Goal: Communication & Community: Share content

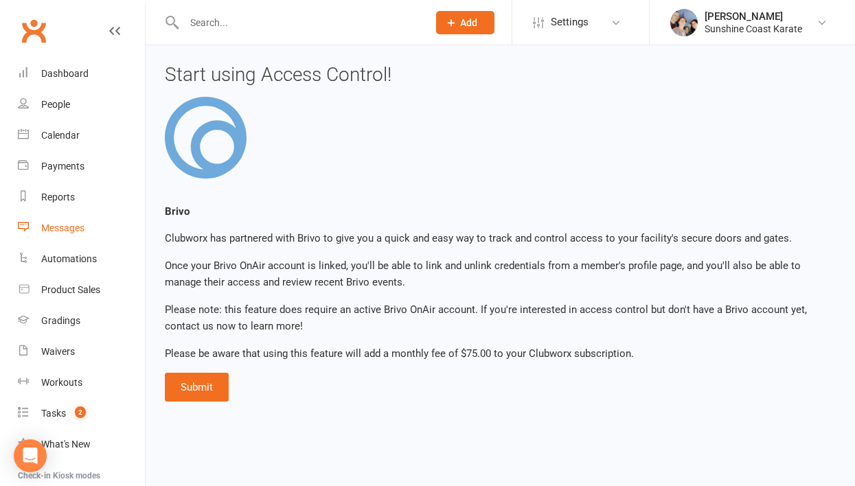
click at [68, 227] on div "Messages" at bounding box center [62, 227] width 43 height 11
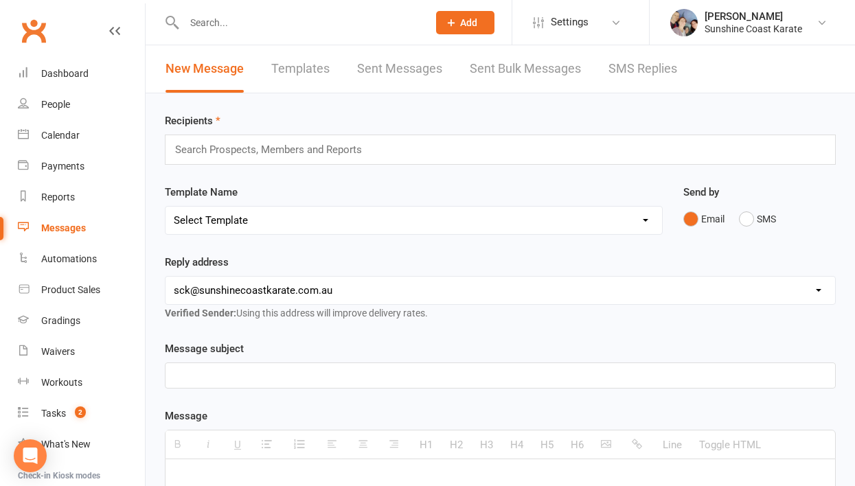
click at [207, 145] on input "text" at bounding box center [274, 150] width 201 height 18
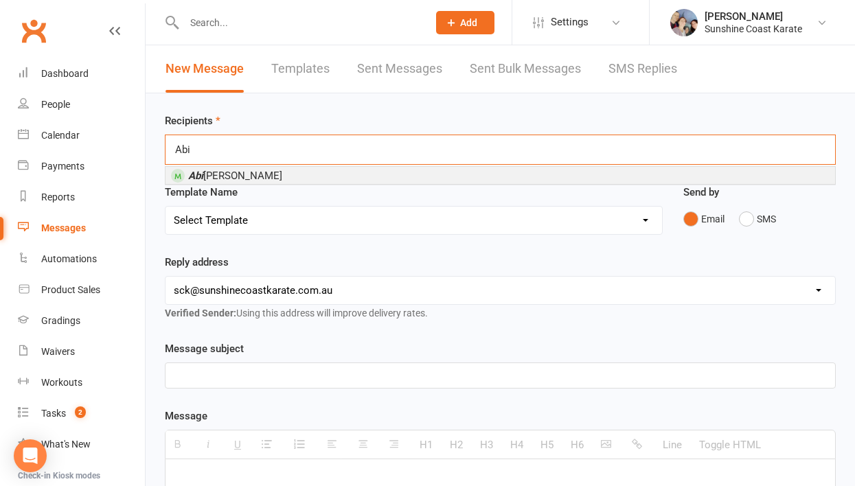
type input "Abi"
click at [219, 174] on span "[PERSON_NAME]" at bounding box center [235, 176] width 94 height 12
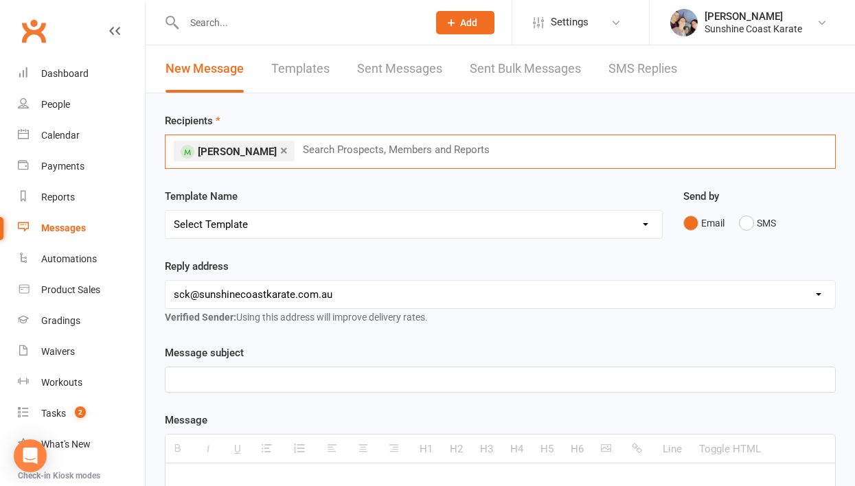
click at [219, 226] on select "Select Template [Email] Failed Payment [Email] Membership Fee Increase (current…" at bounding box center [413, 224] width 496 height 27
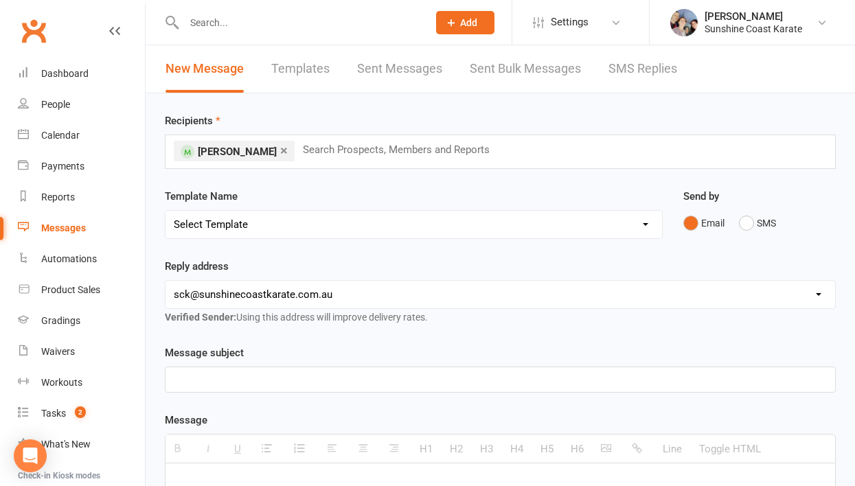
select select "105"
drag, startPoint x: 290, startPoint y: 382, endPoint x: 260, endPoint y: 380, distance: 30.2
click at [260, 380] on div "Staff Roster - [DATE] - [DATE]" at bounding box center [499, 379] width 669 height 25
drag, startPoint x: 372, startPoint y: 378, endPoint x: 329, endPoint y: 380, distance: 43.3
click at [329, 380] on div "Staff Roster - [DATE] - [DATE]" at bounding box center [499, 379] width 669 height 25
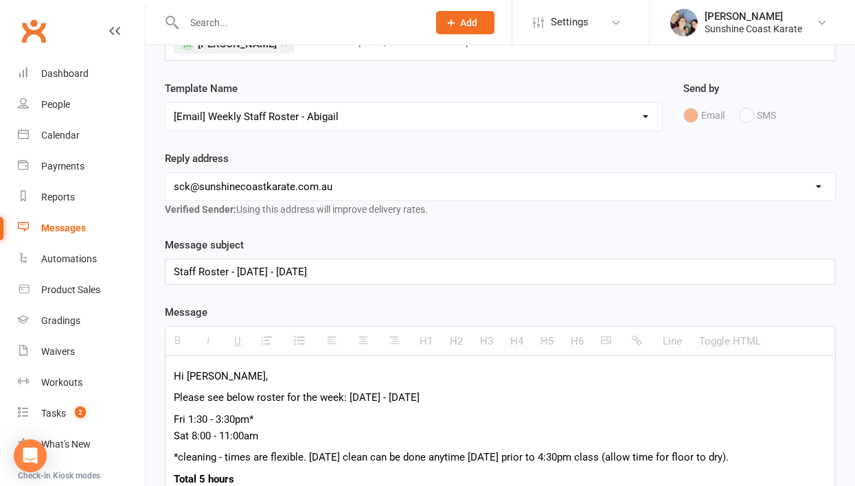
scroll to position [111, 0]
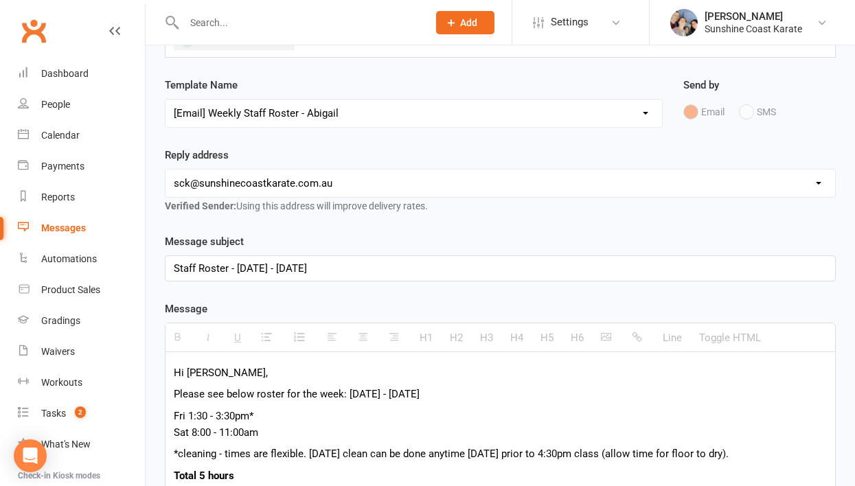
drag, startPoint x: 382, startPoint y: 270, endPoint x: 238, endPoint y: 270, distance: 144.1
click at [238, 270] on div "Staff Roster - [DATE] - [DATE]" at bounding box center [499, 268] width 669 height 25
copy div "[DATE] - [DATE]"
drag, startPoint x: 483, startPoint y: 399, endPoint x: 349, endPoint y: 397, distance: 133.9
click at [349, 397] on p "Please see below roster for the week: [DATE] - [DATE]" at bounding box center [500, 394] width 653 height 16
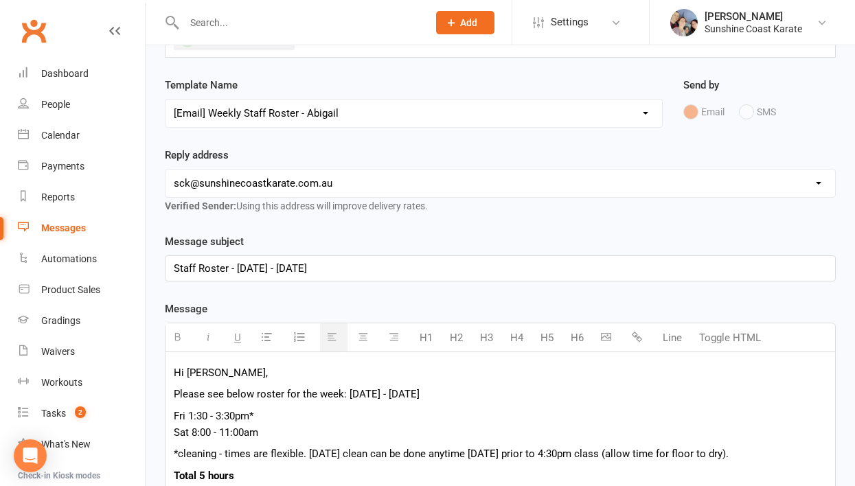
paste div
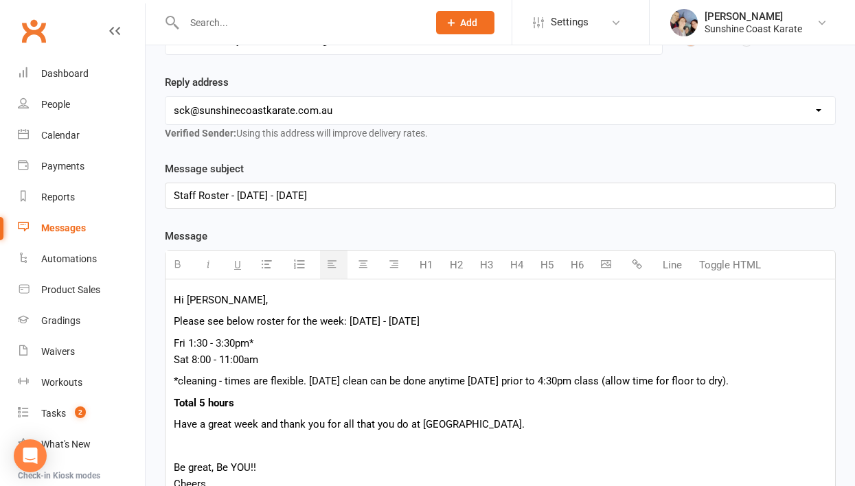
scroll to position [188, 0]
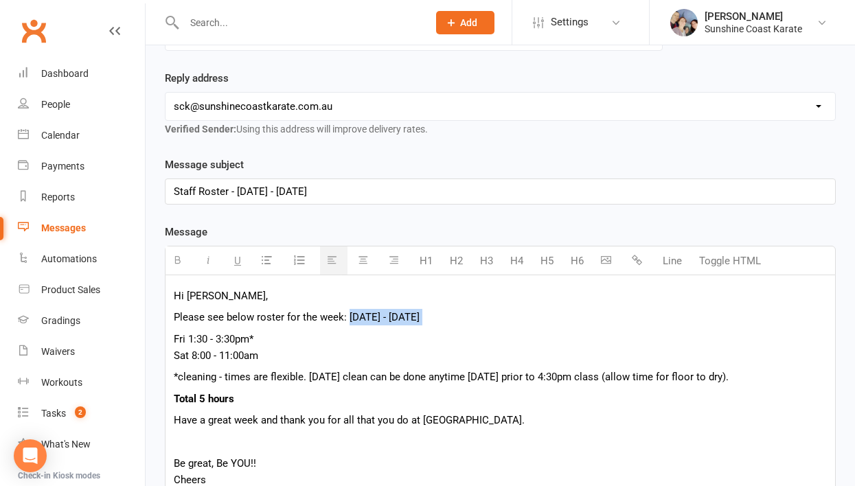
drag, startPoint x: 494, startPoint y: 325, endPoint x: 348, endPoint y: 317, distance: 145.7
click at [348, 317] on div "Hi [PERSON_NAME], Please see below roster for the week: [DATE] - [DATE] Fri 1:3…" at bounding box center [499, 408] width 669 height 266
copy p "[DATE] - [DATE]"
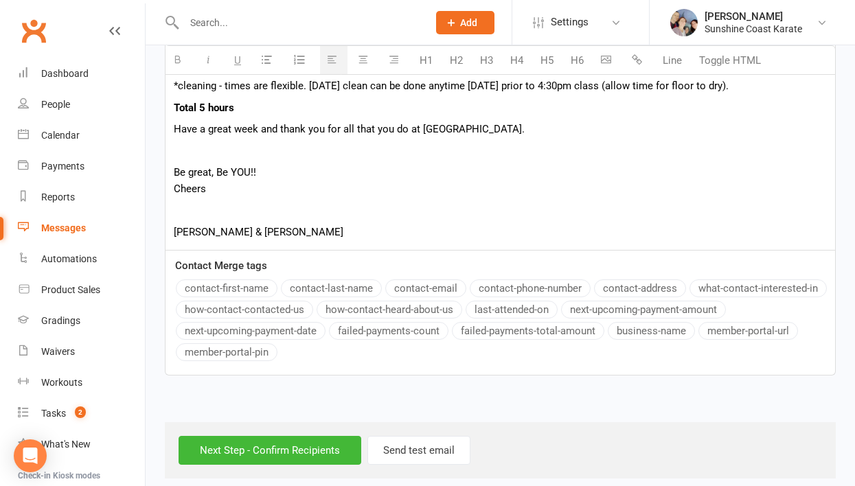
scroll to position [491, 0]
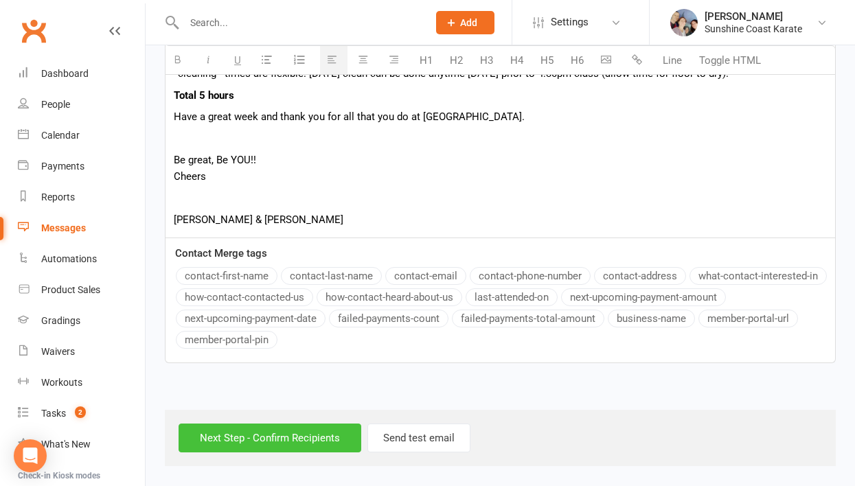
click at [299, 439] on input "Next Step - Confirm Recipients" at bounding box center [269, 437] width 183 height 29
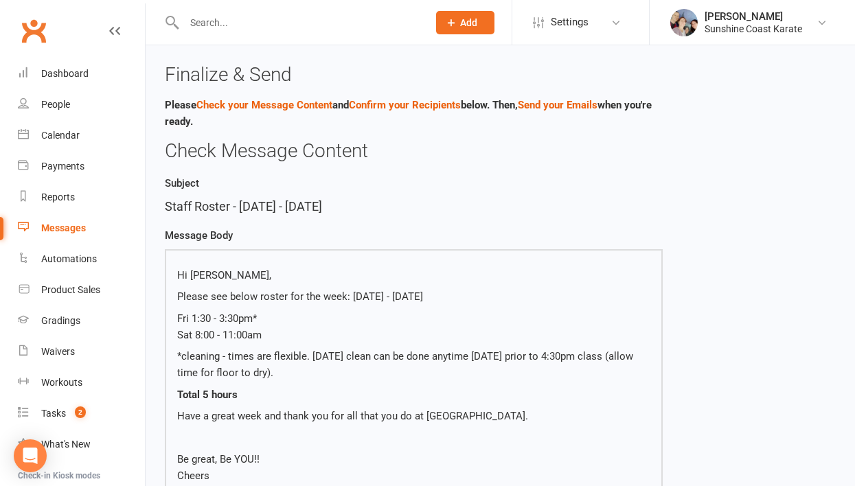
scroll to position [357, 0]
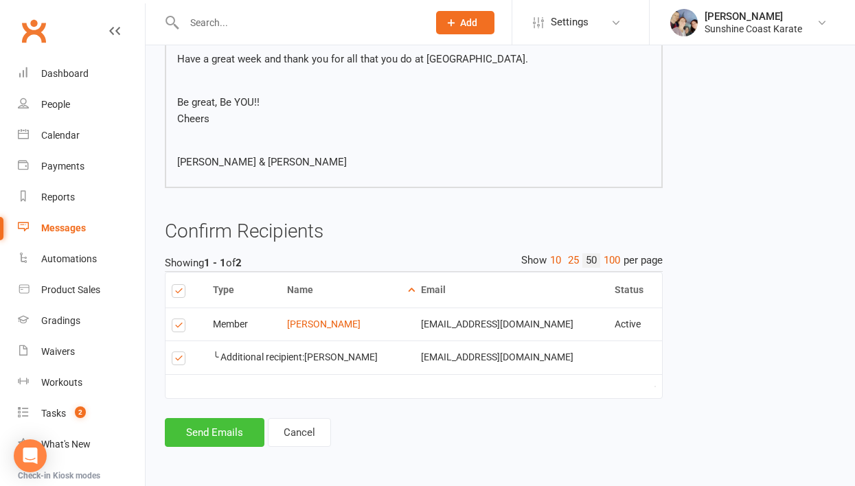
click at [230, 432] on button "Send Emails" at bounding box center [215, 432] width 100 height 29
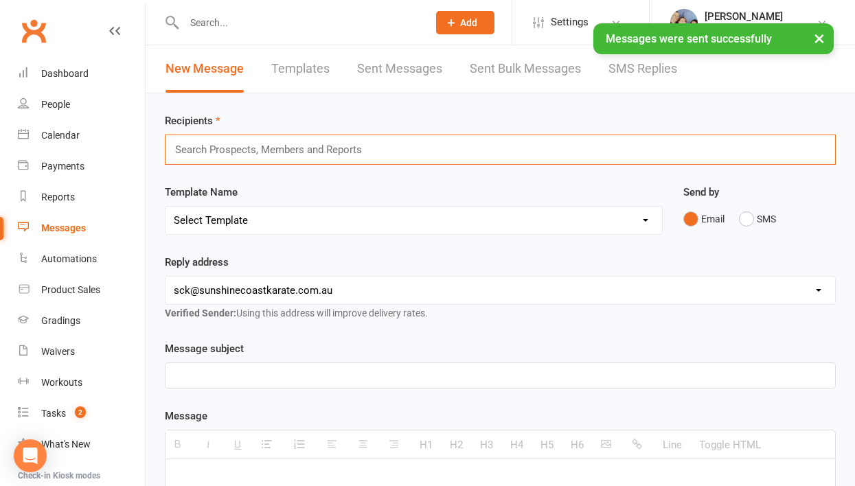
click at [275, 153] on input "text" at bounding box center [274, 150] width 201 height 18
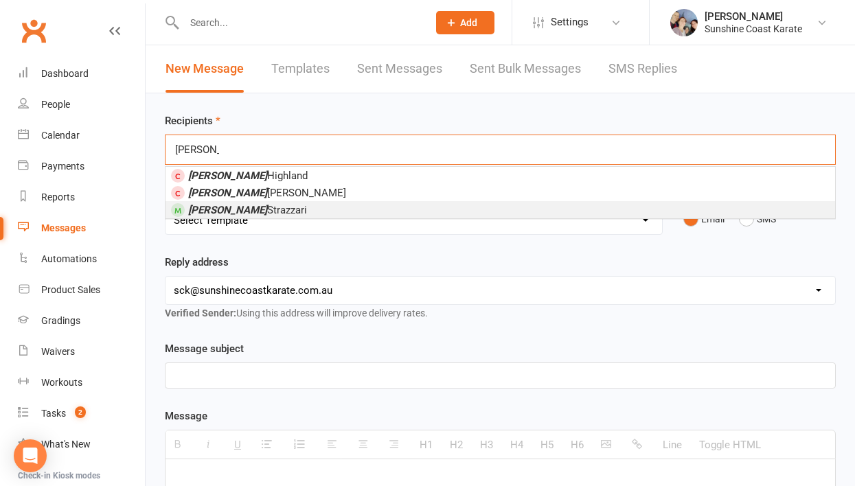
type input "[PERSON_NAME]"
click at [258, 206] on li "[PERSON_NAME]" at bounding box center [499, 209] width 669 height 17
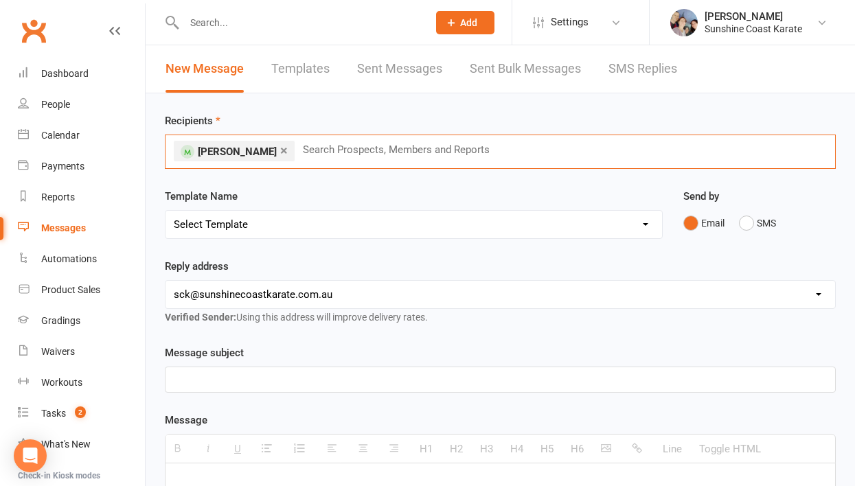
click at [253, 227] on select "Select Template [Email] Failed Payment [Email] Membership Fee Increase (current…" at bounding box center [413, 224] width 496 height 27
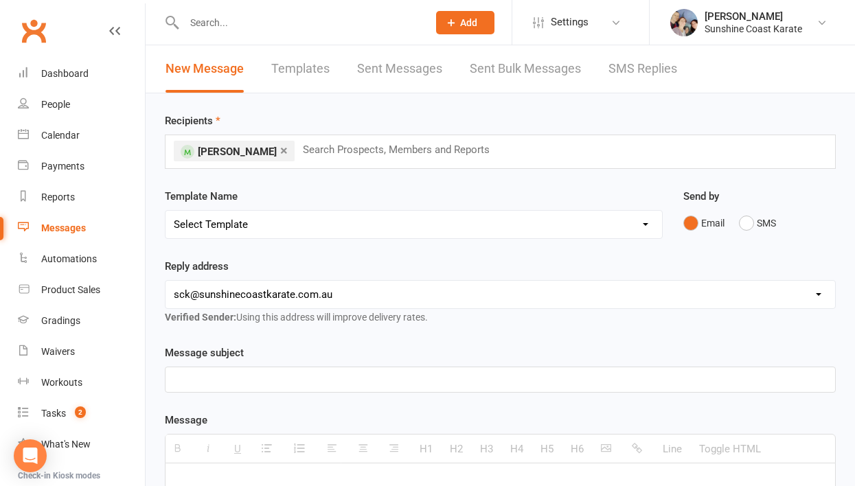
select select "107"
drag, startPoint x: 380, startPoint y: 384, endPoint x: 237, endPoint y: 381, distance: 142.8
click at [237, 381] on div "Staff Roster - [DATE] - [DATE]" at bounding box center [499, 379] width 669 height 25
paste div
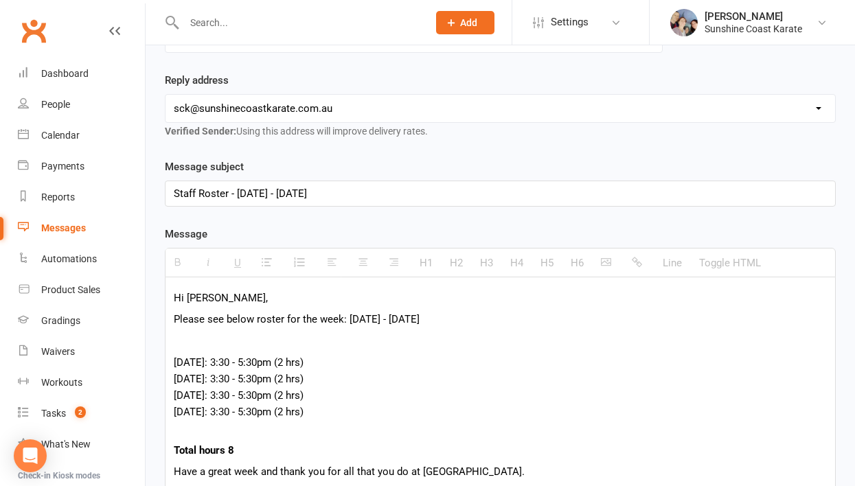
scroll to position [201, 0]
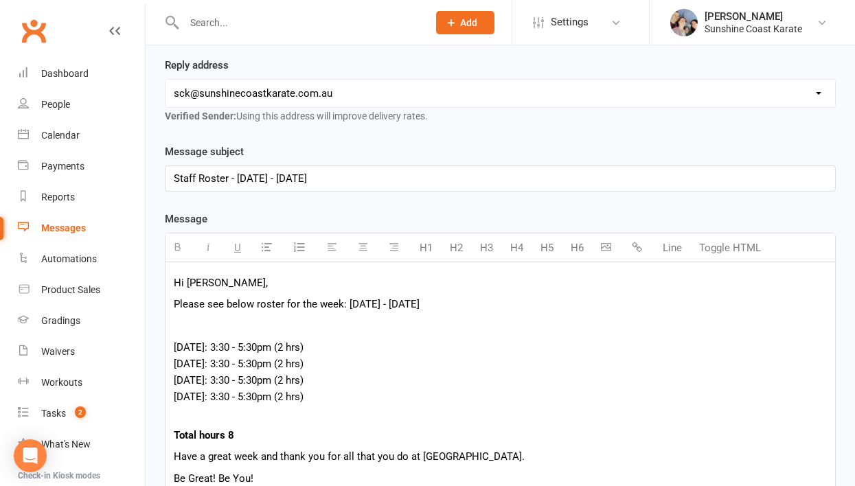
drag, startPoint x: 490, startPoint y: 306, endPoint x: 347, endPoint y: 306, distance: 142.8
click at [347, 306] on p "Please see below roster for the week: [DATE] - [DATE]" at bounding box center [500, 304] width 653 height 16
paste div
drag, startPoint x: 317, startPoint y: 399, endPoint x: 220, endPoint y: 395, distance: 96.9
click at [220, 395] on p "[DATE]: 3:30 - 5:30pm (2 hrs) [DATE]: 3:30 - 5:30pm (2 hrs) [DATE]: 3:30 - 5:30…" at bounding box center [500, 380] width 653 height 82
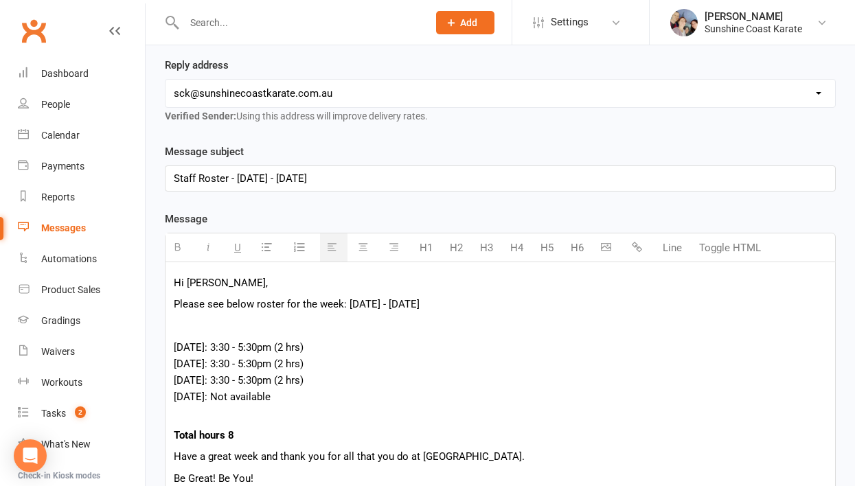
click at [236, 435] on p "Total hours 8" at bounding box center [500, 435] width 653 height 16
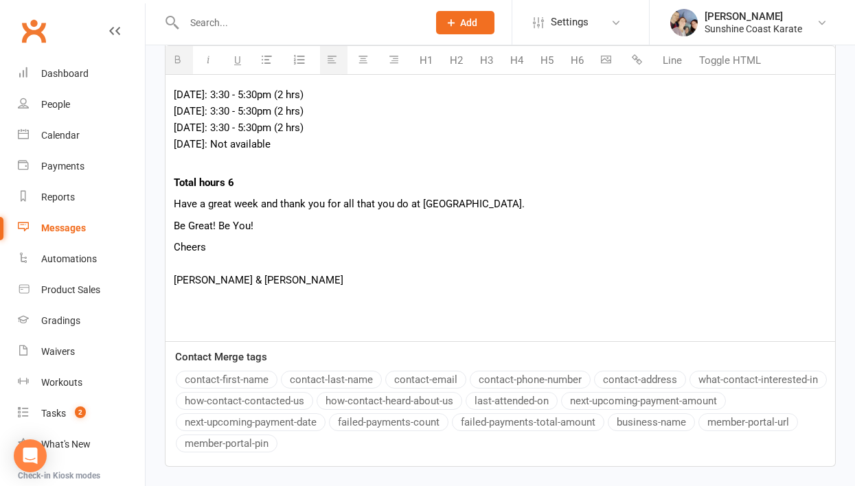
scroll to position [557, 0]
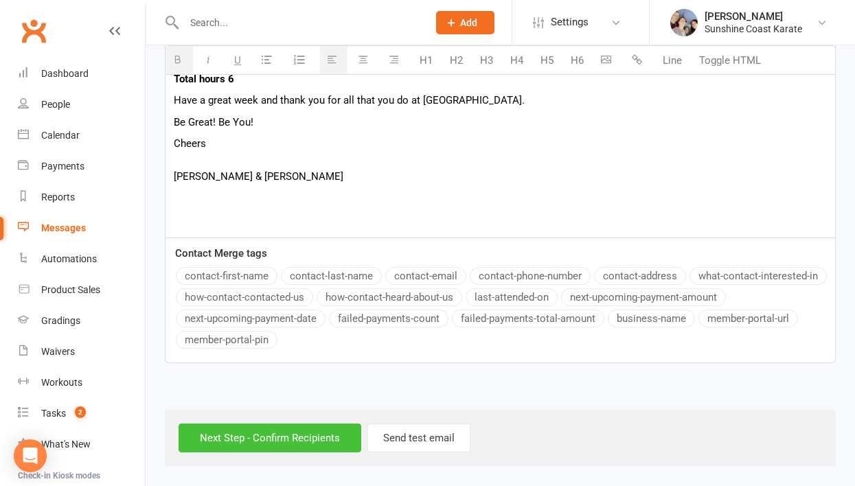
click at [310, 434] on input "Next Step - Confirm Recipients" at bounding box center [269, 437] width 183 height 29
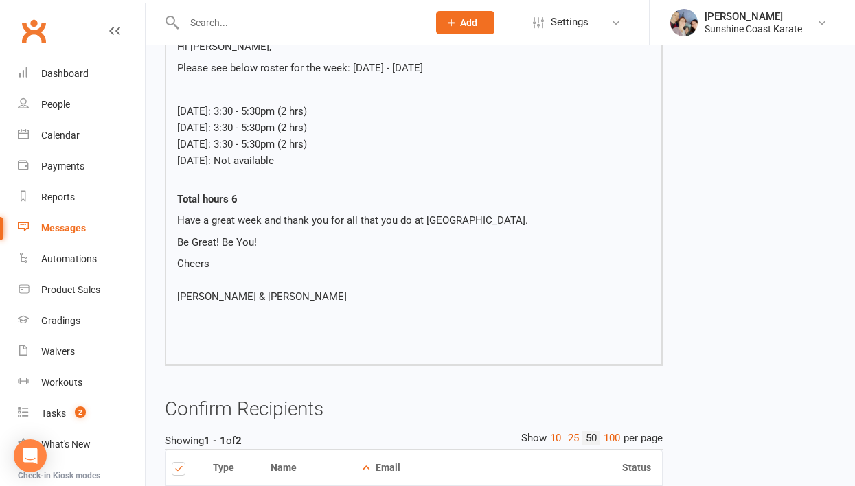
scroll to position [417, 0]
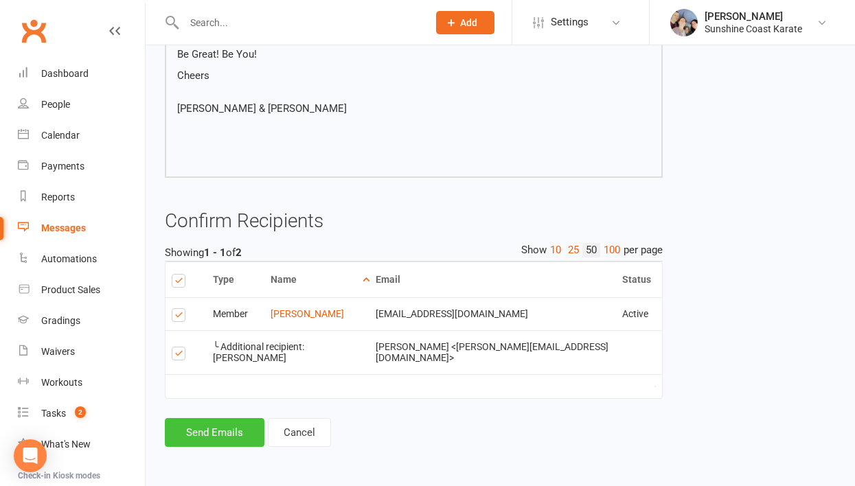
click at [225, 439] on button "Send Emails" at bounding box center [215, 432] width 100 height 29
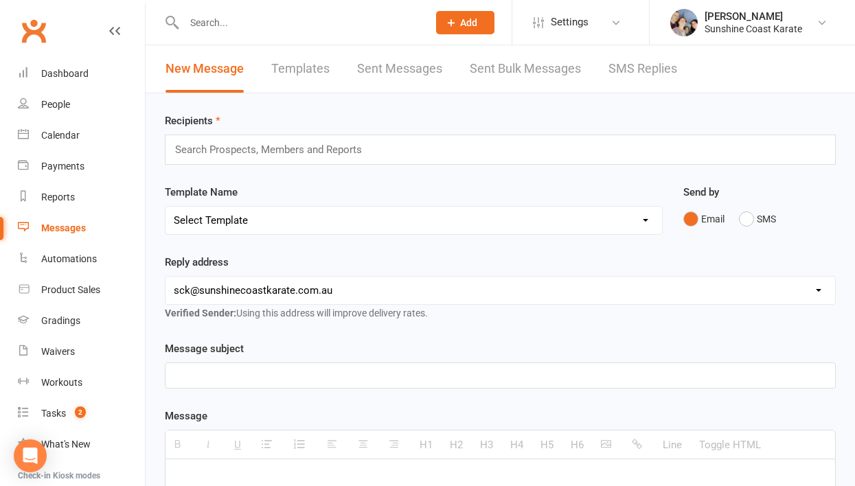
click at [209, 153] on input "text" at bounding box center [274, 150] width 201 height 18
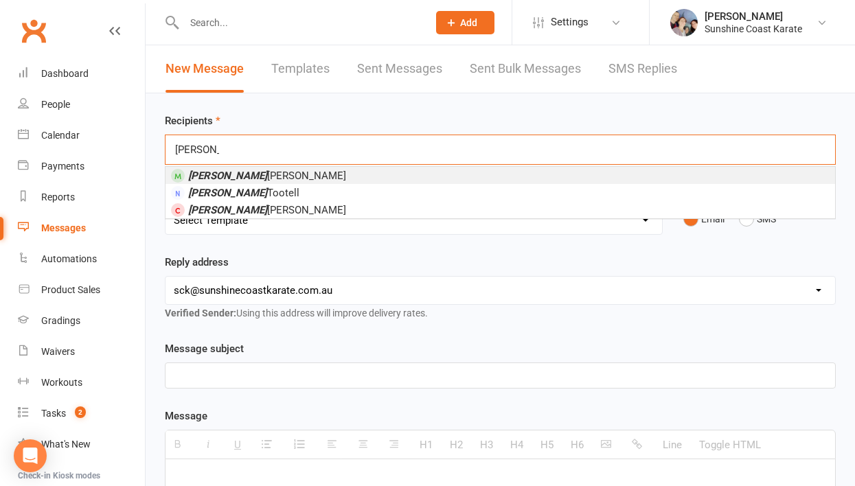
type input "[PERSON_NAME]"
click at [227, 178] on span "[PERSON_NAME]" at bounding box center [267, 176] width 158 height 12
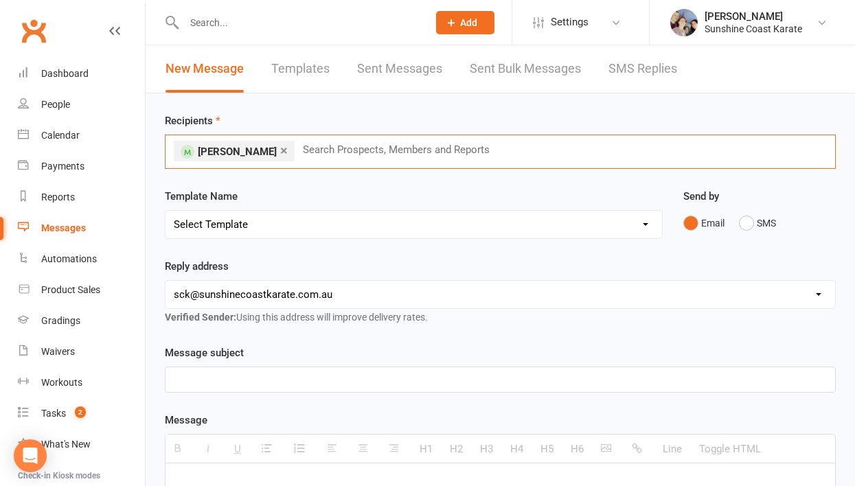
click at [266, 219] on select "Select Template [Email] Failed Payment [Email] Membership Fee Increase (current…" at bounding box center [413, 224] width 496 height 27
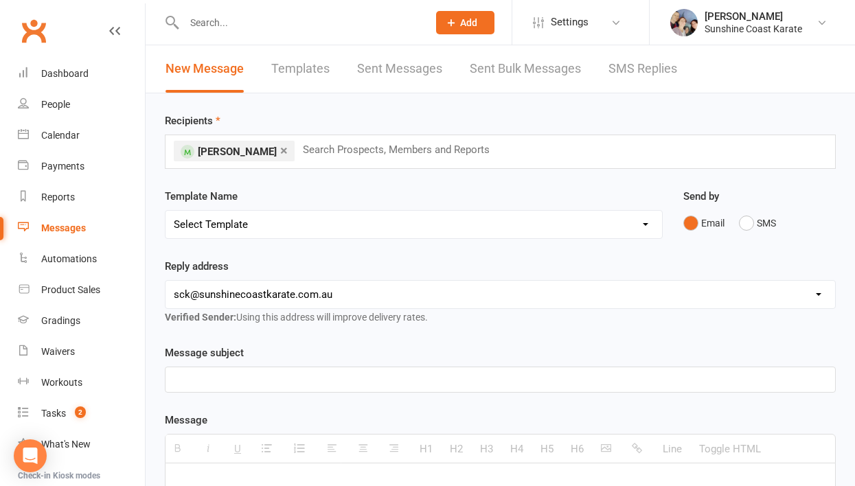
select select "108"
drag, startPoint x: 375, startPoint y: 384, endPoint x: 237, endPoint y: 384, distance: 138.0
click at [237, 384] on div "Staff Roster - [DATE] - [DATE]" at bounding box center [499, 379] width 669 height 25
paste div
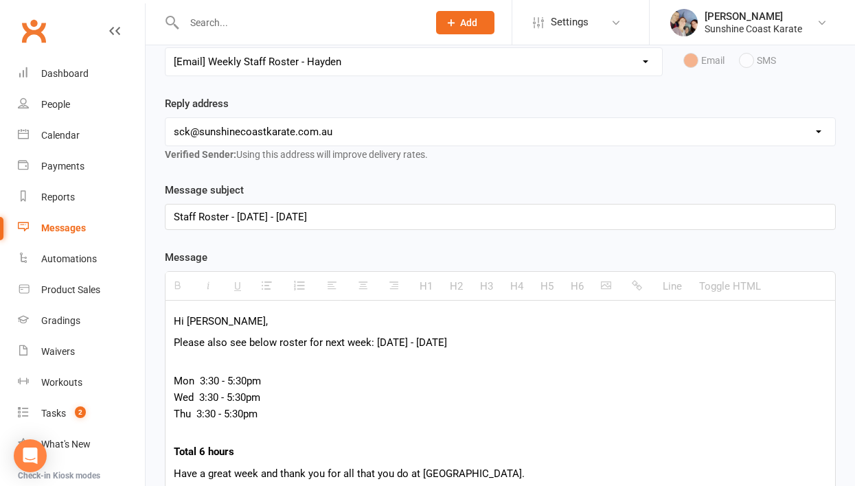
scroll to position [163, 0]
drag, startPoint x: 501, startPoint y: 343, endPoint x: 372, endPoint y: 343, distance: 129.0
click at [372, 343] on p "Please also see below roster for next week: [DATE] - [DATE]" at bounding box center [500, 342] width 653 height 16
paste div
drag, startPoint x: 509, startPoint y: 344, endPoint x: 371, endPoint y: 343, distance: 138.7
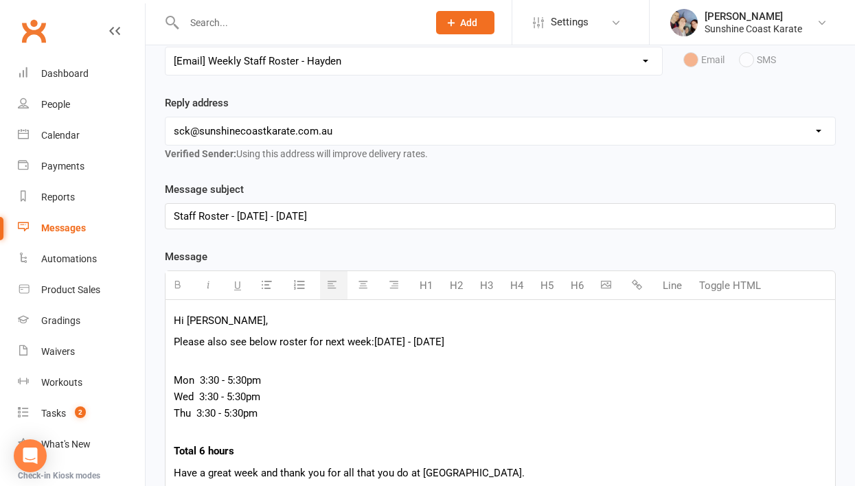
click at [371, 343] on p "Please also see below roster for next week:[DATE] - [DATE]" at bounding box center [500, 342] width 653 height 16
copy span "[DATE] - [DATE]"
click at [371, 343] on span "Please also see below roster for next week:[DATE] - [DATE]" at bounding box center [309, 342] width 270 height 12
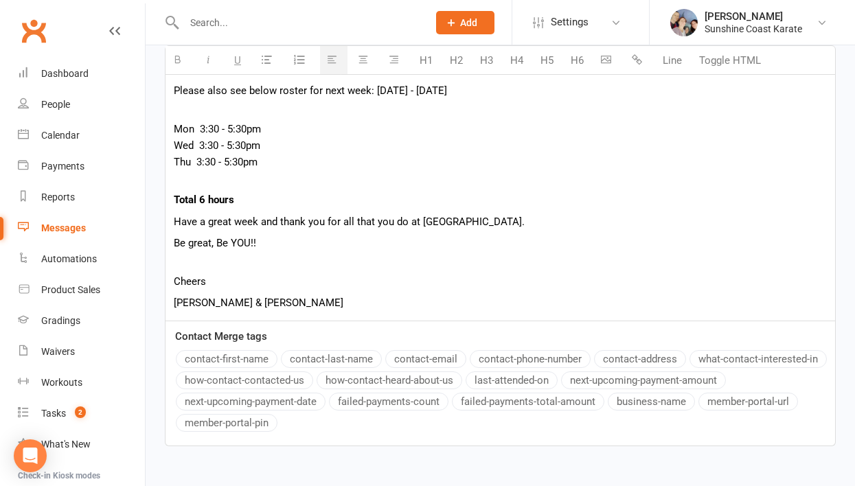
scroll to position [498, 0]
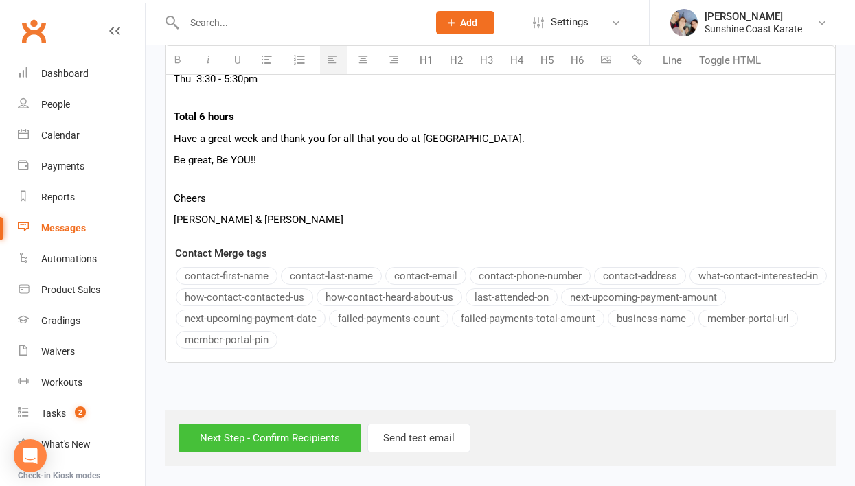
click at [303, 439] on input "Next Step - Confirm Recipients" at bounding box center [269, 437] width 183 height 29
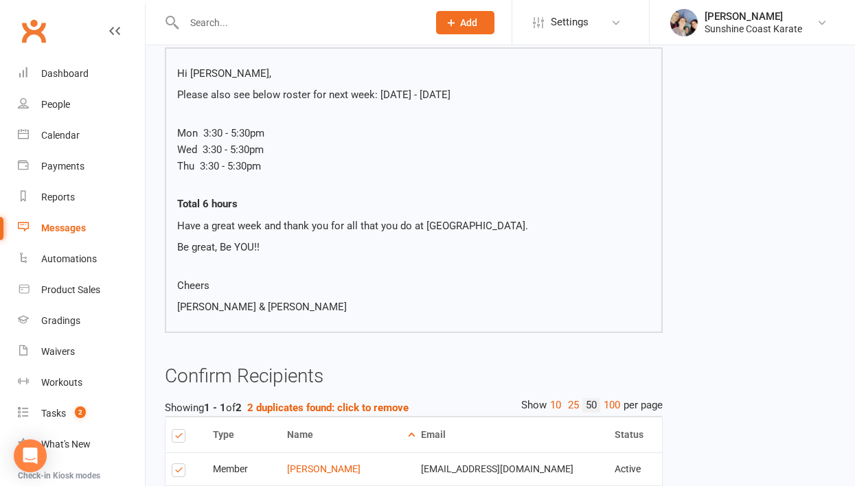
scroll to position [347, 0]
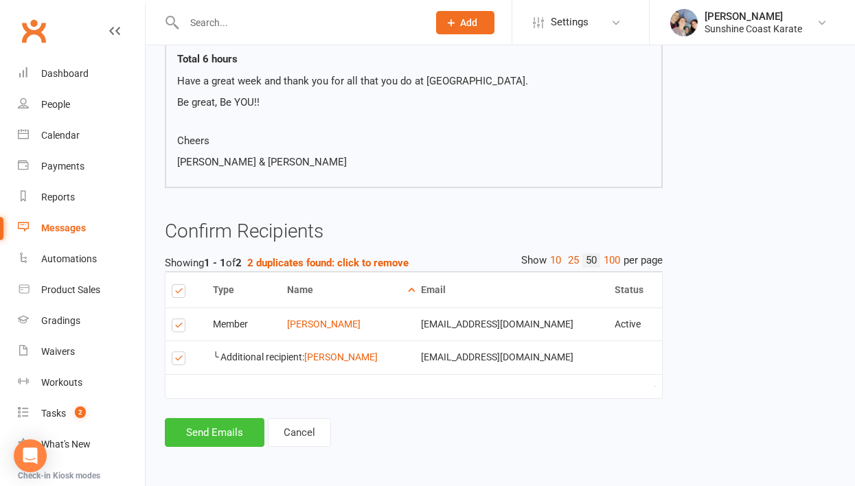
click at [219, 433] on button "Send Emails" at bounding box center [215, 432] width 100 height 29
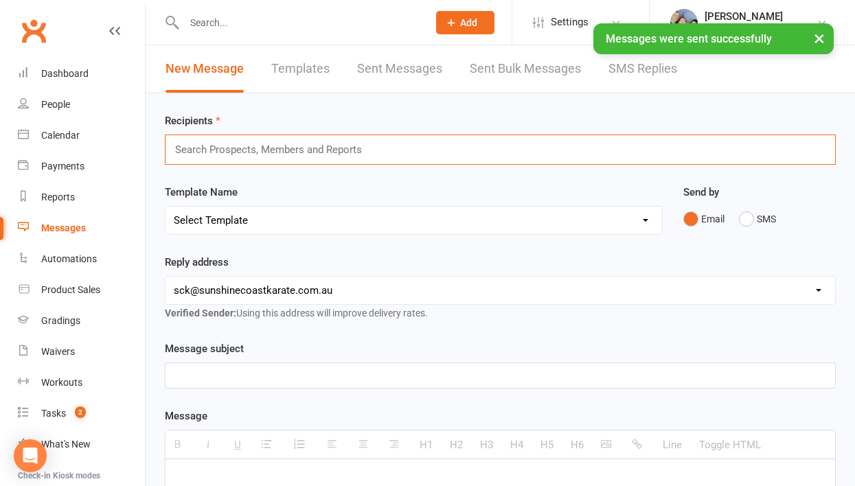
click at [247, 151] on input "text" at bounding box center [274, 150] width 201 height 18
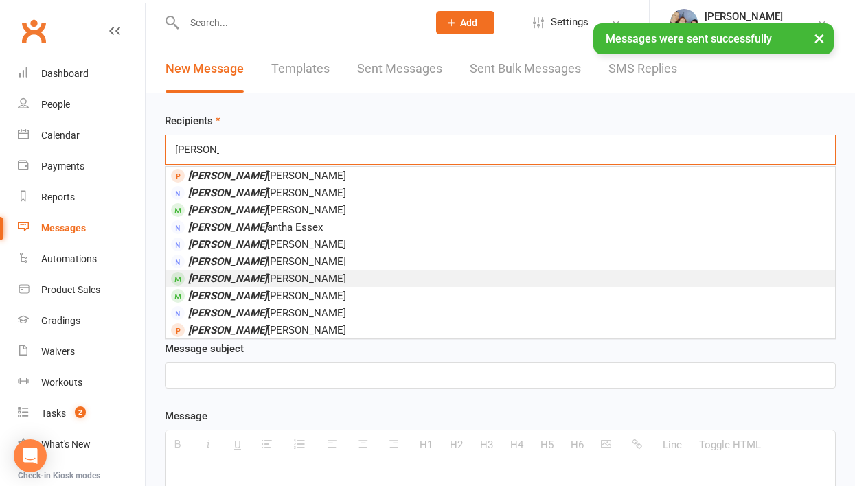
type input "[PERSON_NAME]"
click at [240, 275] on span "[PERSON_NAME]" at bounding box center [267, 278] width 158 height 12
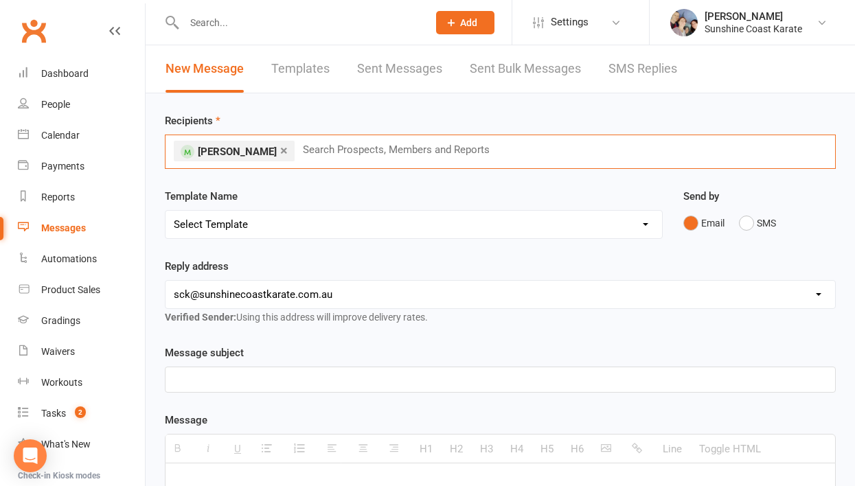
click at [316, 223] on select "Select Template [Email] Failed Payment [Email] Membership Fee Increase (current…" at bounding box center [413, 224] width 496 height 27
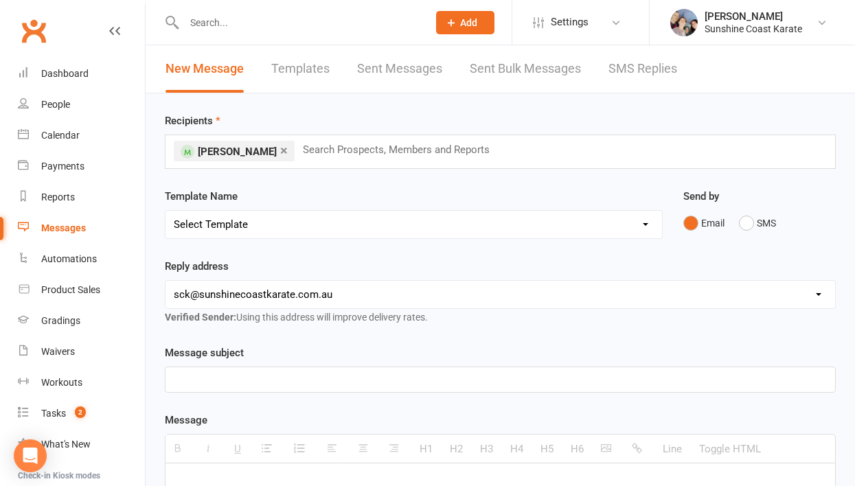
select select "109"
drag, startPoint x: 373, startPoint y: 382, endPoint x: 239, endPoint y: 383, distance: 134.5
click at [239, 383] on div "Staff Roster - [DATE] - [DATE]" at bounding box center [499, 379] width 669 height 25
paste div
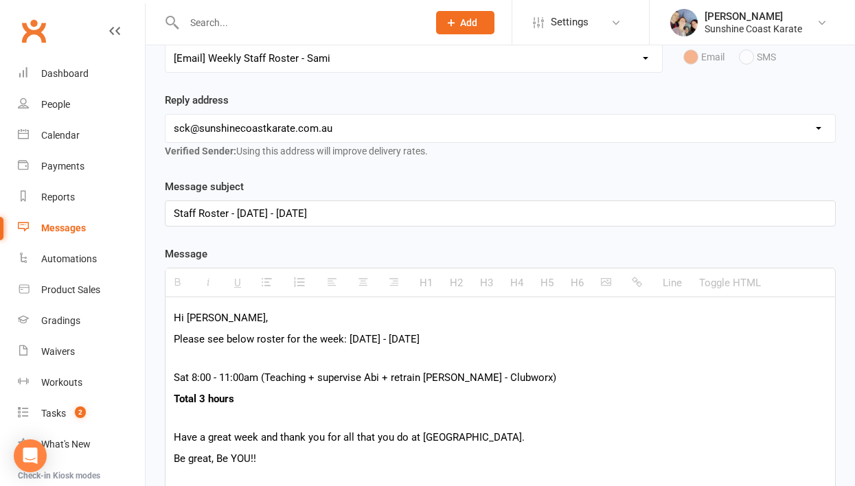
scroll to position [167, 0]
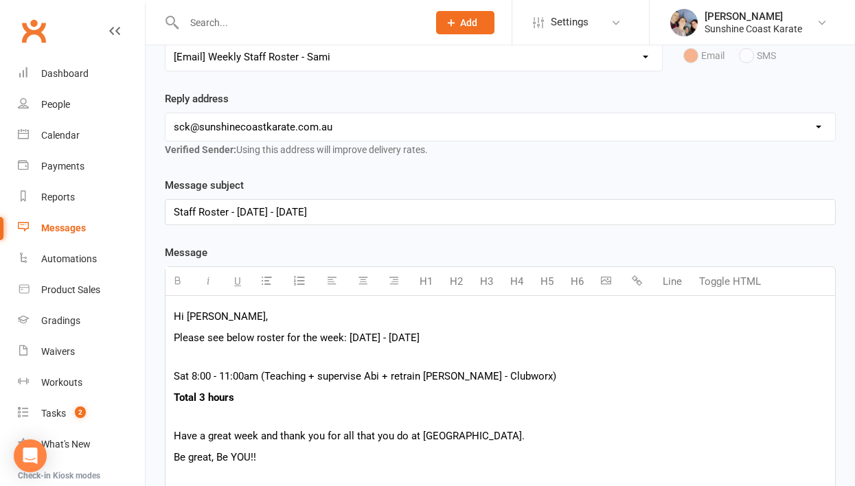
drag, startPoint x: 483, startPoint y: 340, endPoint x: 348, endPoint y: 341, distance: 134.5
click at [348, 341] on p "Please see below roster for the week: [DATE] - [DATE]" at bounding box center [500, 337] width 653 height 16
paste div
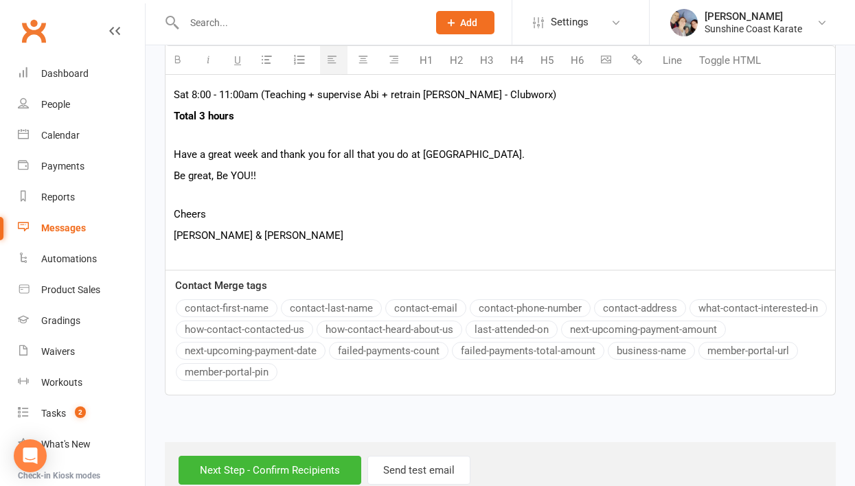
scroll to position [481, 0]
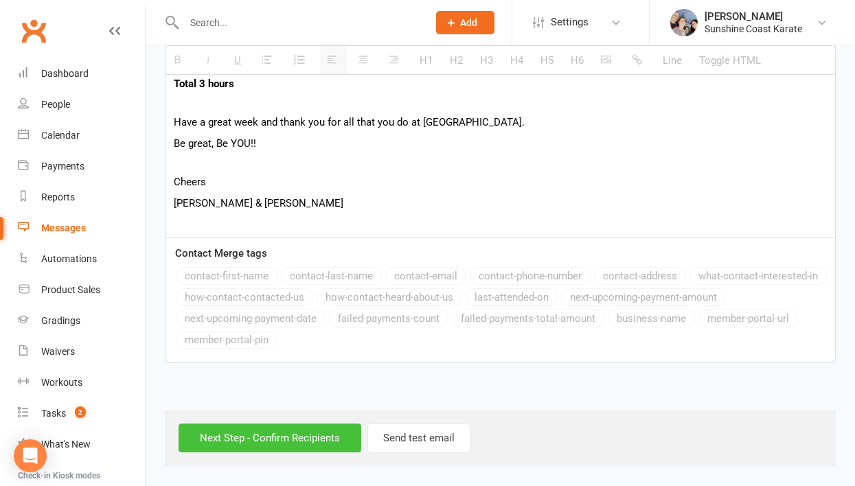
click at [285, 432] on input "Next Step - Confirm Recipients" at bounding box center [269, 437] width 183 height 29
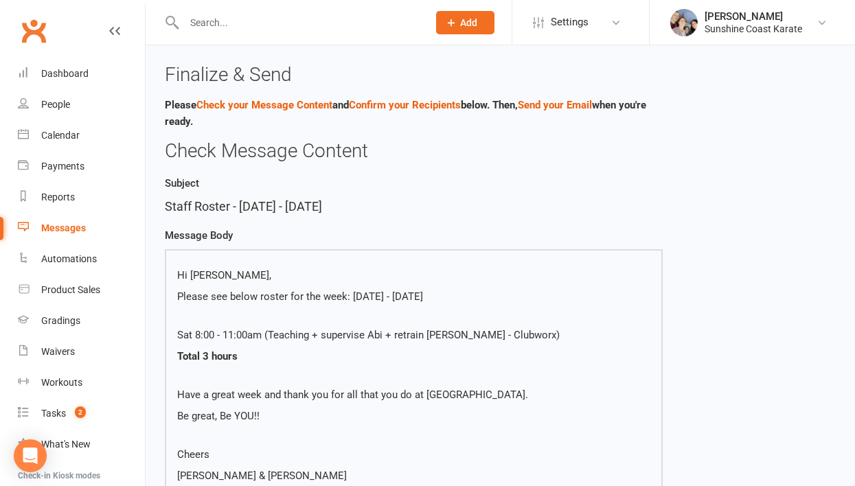
scroll to position [297, 0]
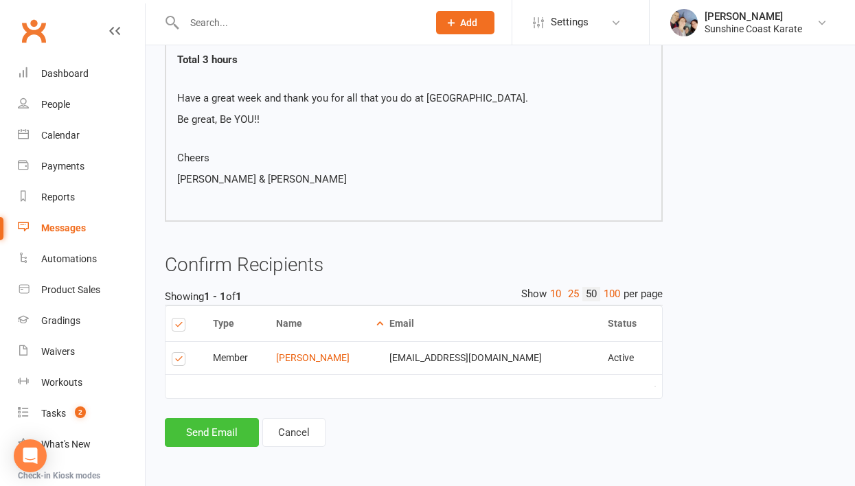
click at [212, 433] on button "Send Email" at bounding box center [212, 432] width 94 height 29
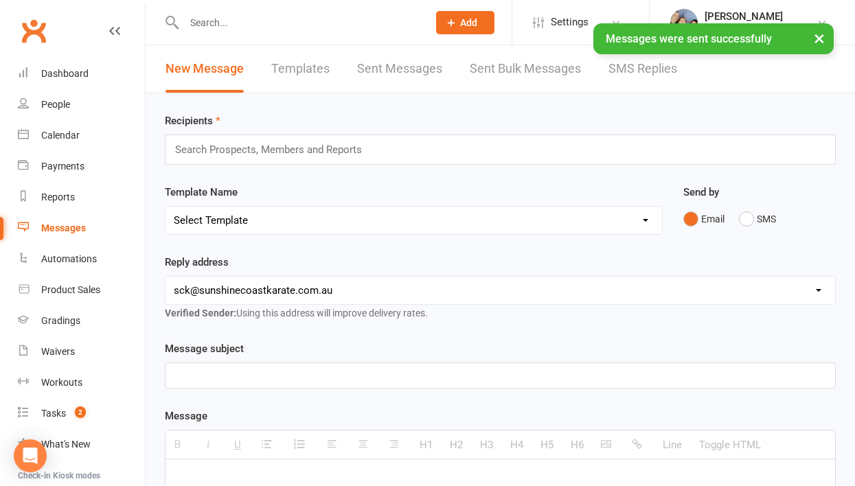
click at [272, 148] on input "text" at bounding box center [274, 150] width 201 height 18
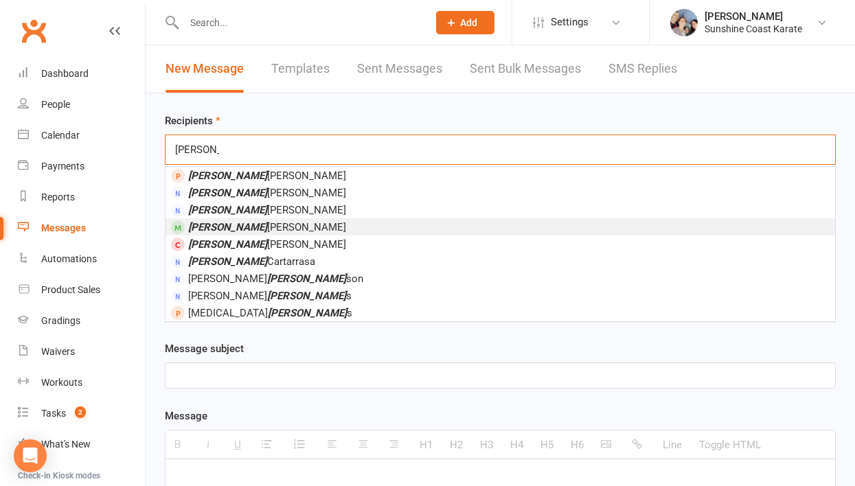
type input "[PERSON_NAME]"
click at [255, 227] on span "[PERSON_NAME]" at bounding box center [267, 227] width 158 height 12
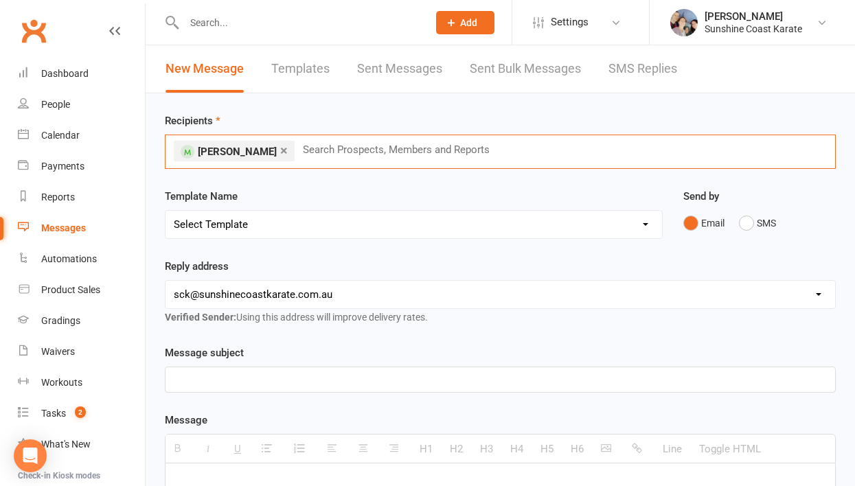
click at [279, 223] on select "Select Template [Email] Failed Payment [Email] Membership Fee Increase (current…" at bounding box center [413, 224] width 496 height 27
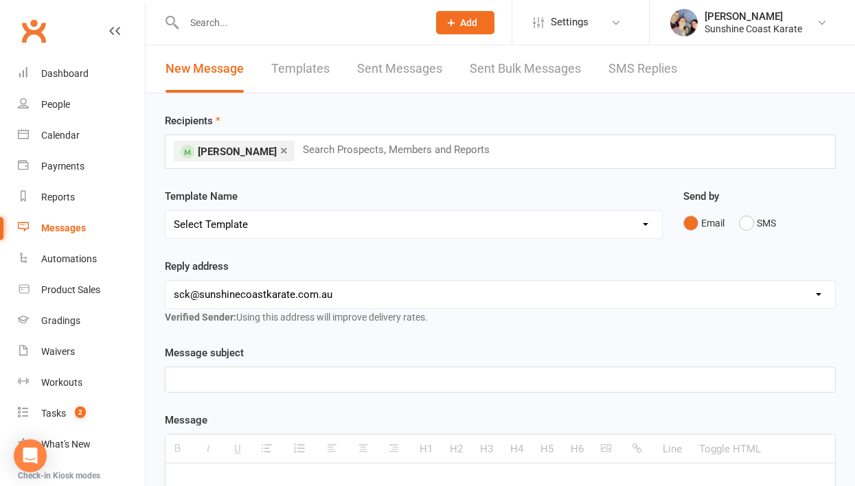
select select "110"
drag, startPoint x: 382, startPoint y: 376, endPoint x: 238, endPoint y: 379, distance: 143.5
click at [238, 379] on div "Staff Roster - [DATE] - [DATE]" at bounding box center [499, 379] width 669 height 25
paste div
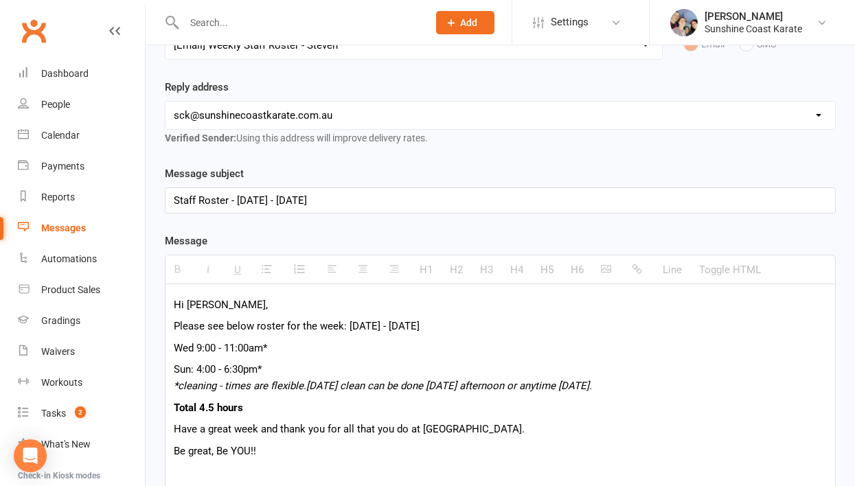
scroll to position [194, 0]
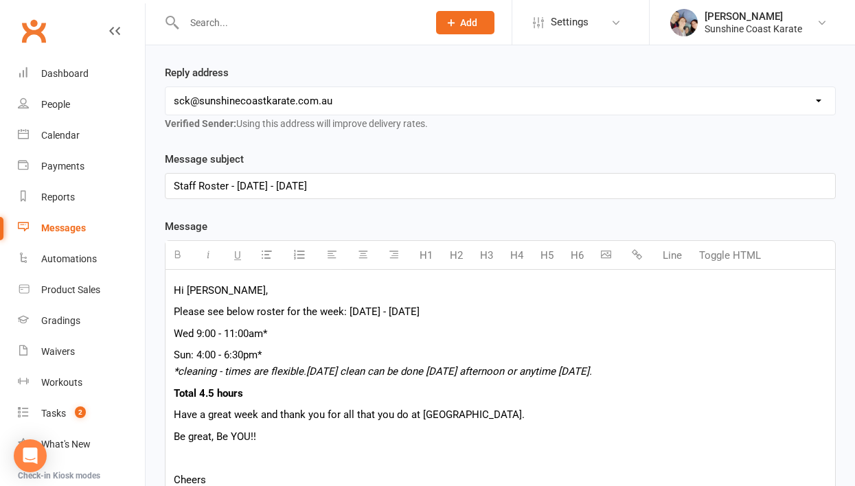
drag, startPoint x: 487, startPoint y: 312, endPoint x: 350, endPoint y: 313, distance: 136.6
click at [350, 313] on p "Please see below roster for the week: [DATE] - [DATE]" at bounding box center [500, 311] width 653 height 16
paste div
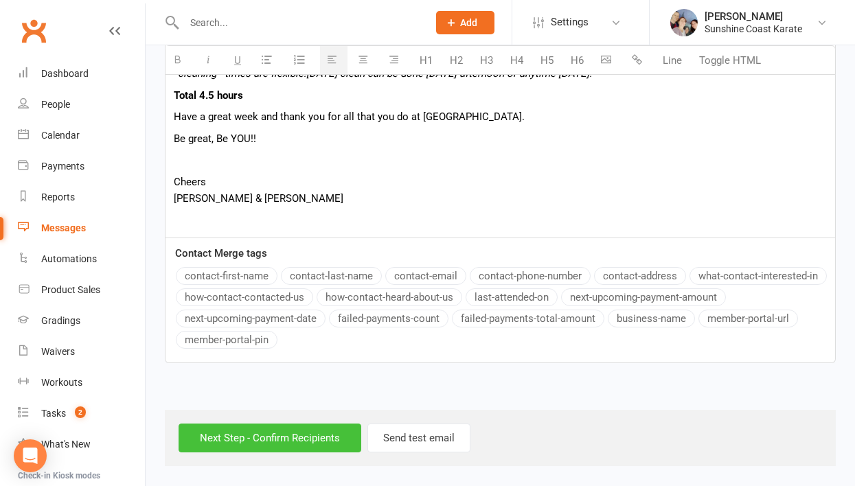
click at [294, 434] on input "Next Step - Confirm Recipients" at bounding box center [269, 437] width 183 height 29
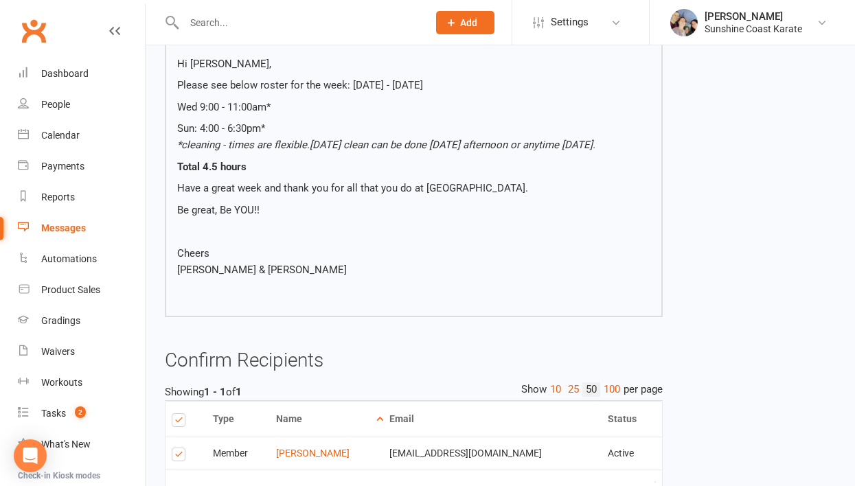
scroll to position [307, 0]
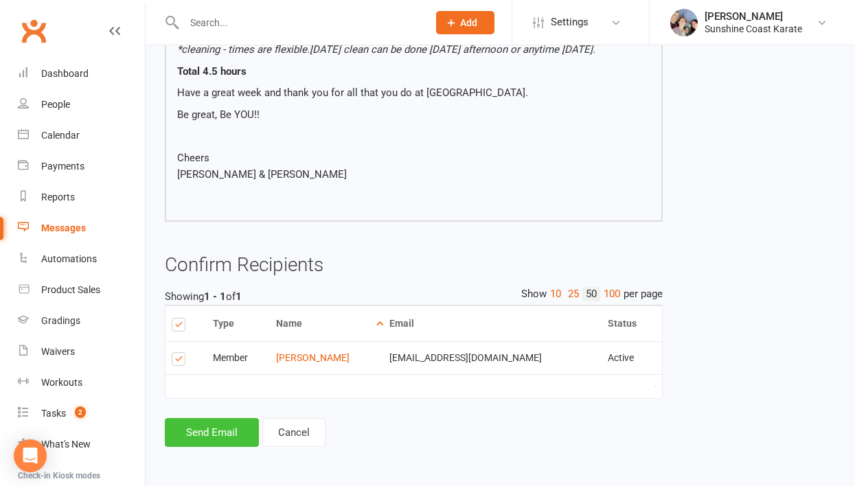
click at [202, 432] on button "Send Email" at bounding box center [212, 432] width 94 height 29
